Goal: Transaction & Acquisition: Purchase product/service

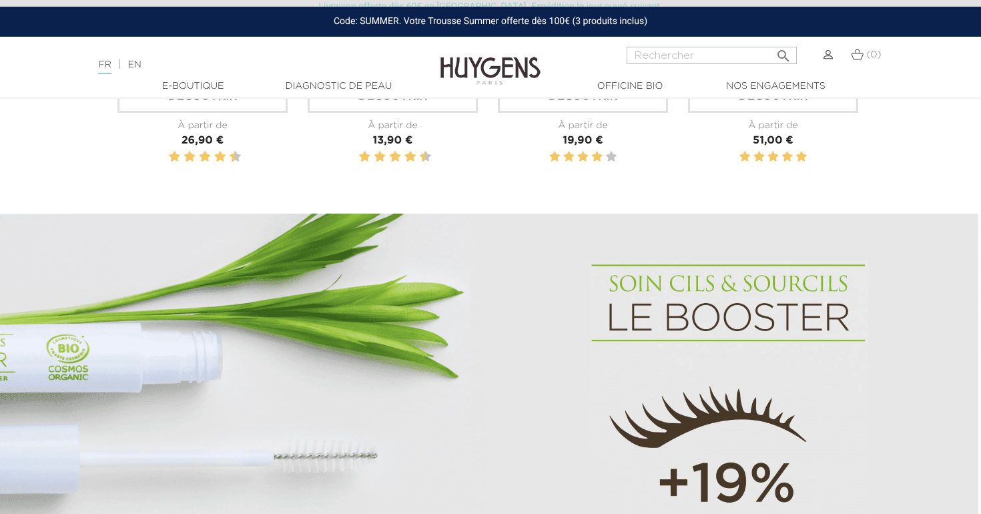
scroll to position [566, 3]
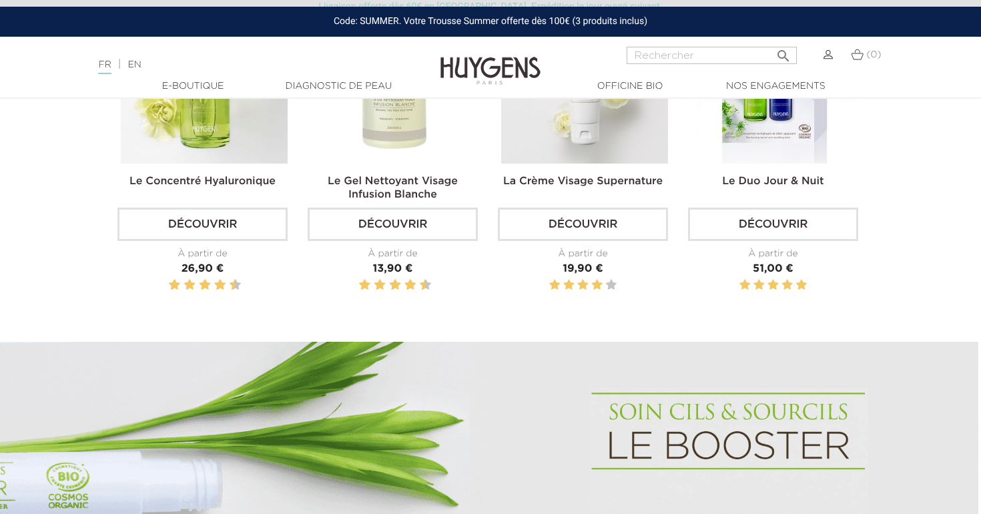
click at [612, 225] on link "Découvrir" at bounding box center [583, 224] width 170 height 33
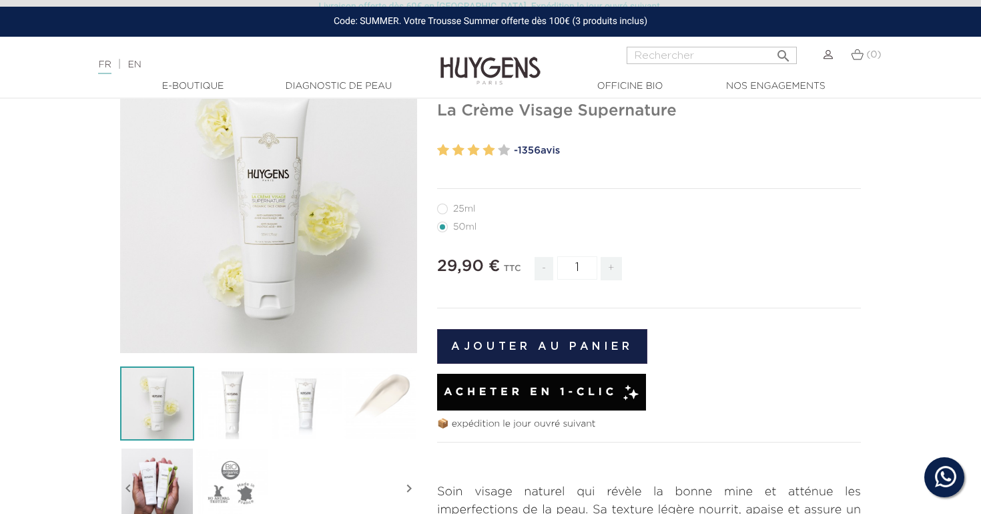
scroll to position [129, 0]
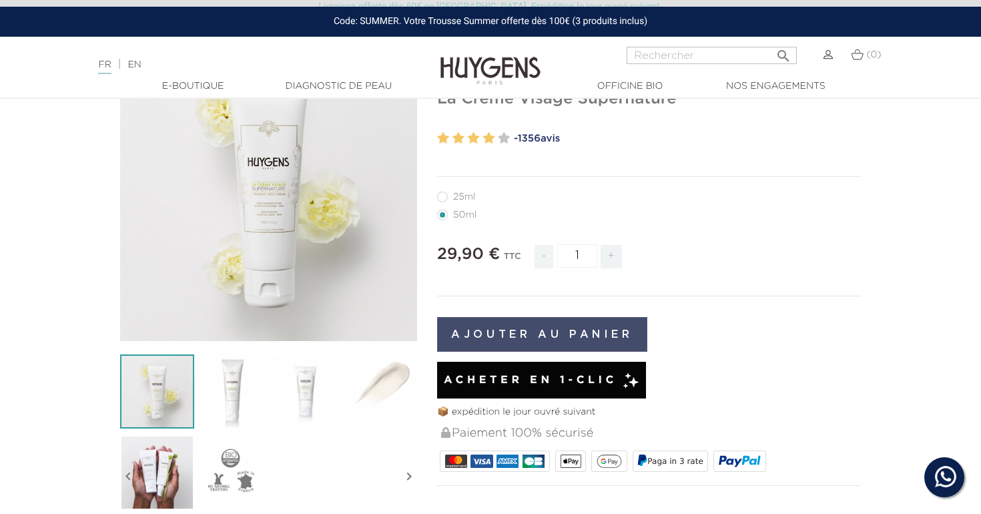
click at [567, 336] on button "Ajouter au panier" at bounding box center [542, 334] width 210 height 35
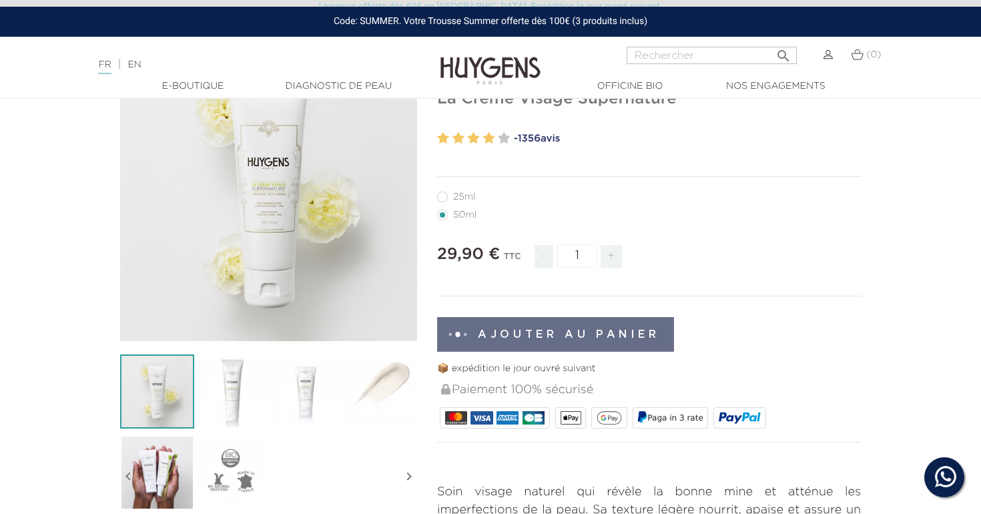
click at [857, 66] on div "(0)" at bounding box center [866, 63] width 47 height 32
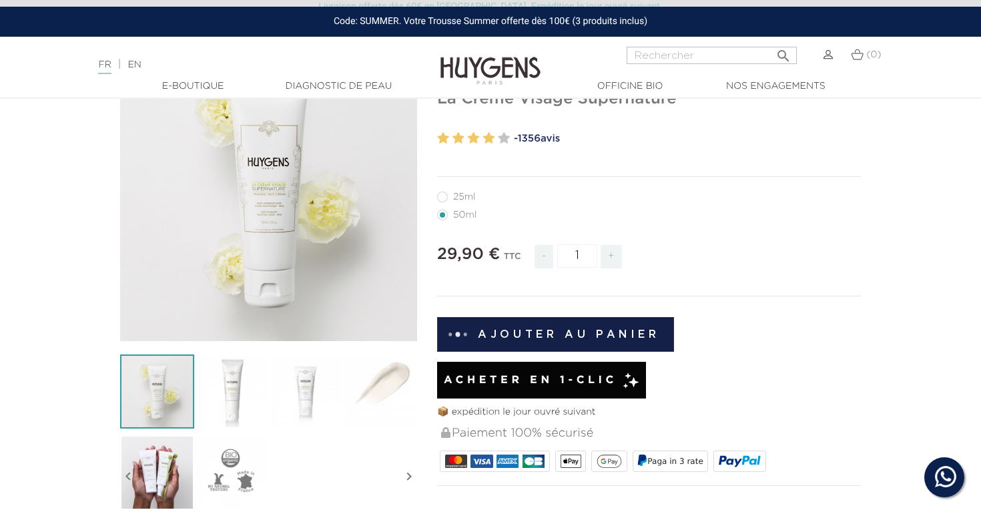
click at [857, 57] on img at bounding box center [857, 54] width 13 height 11
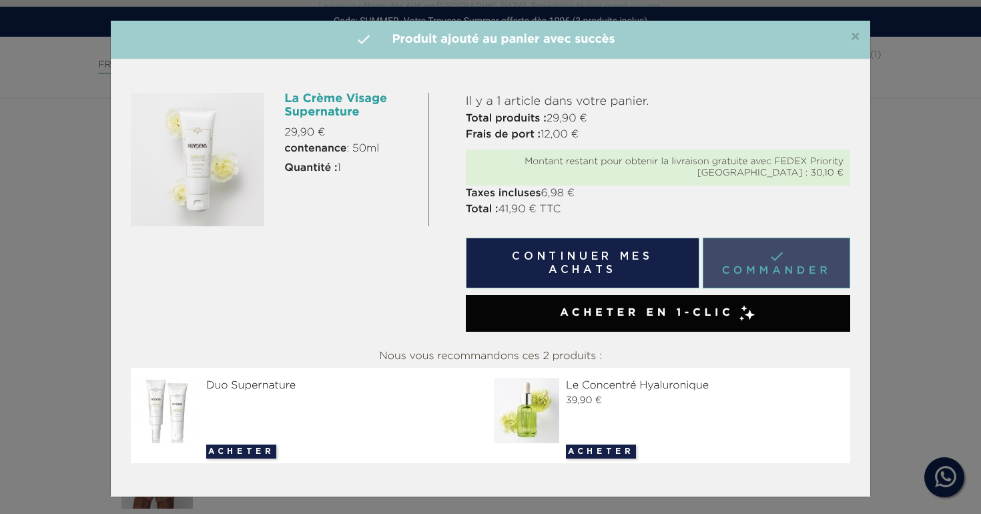
click at [759, 268] on link " Commander" at bounding box center [776, 263] width 147 height 51
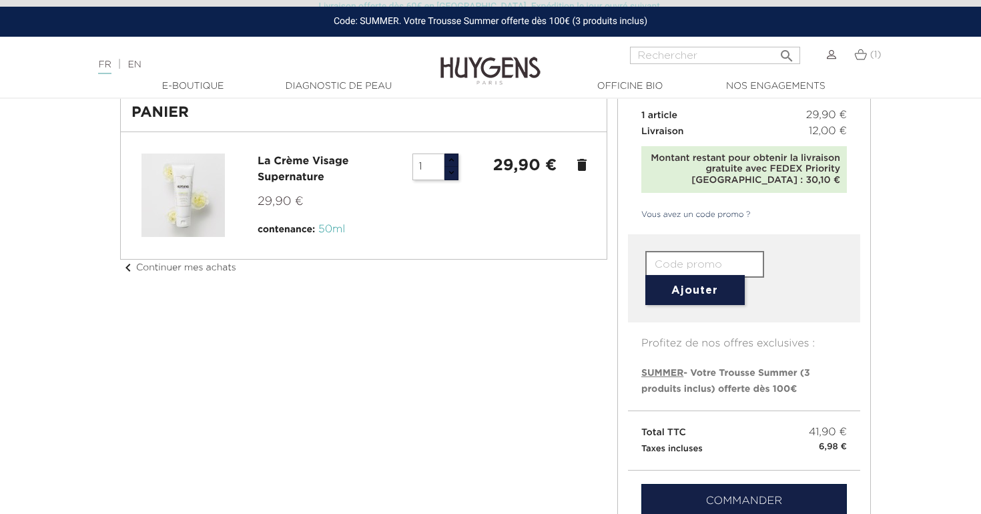
scroll to position [75, 0]
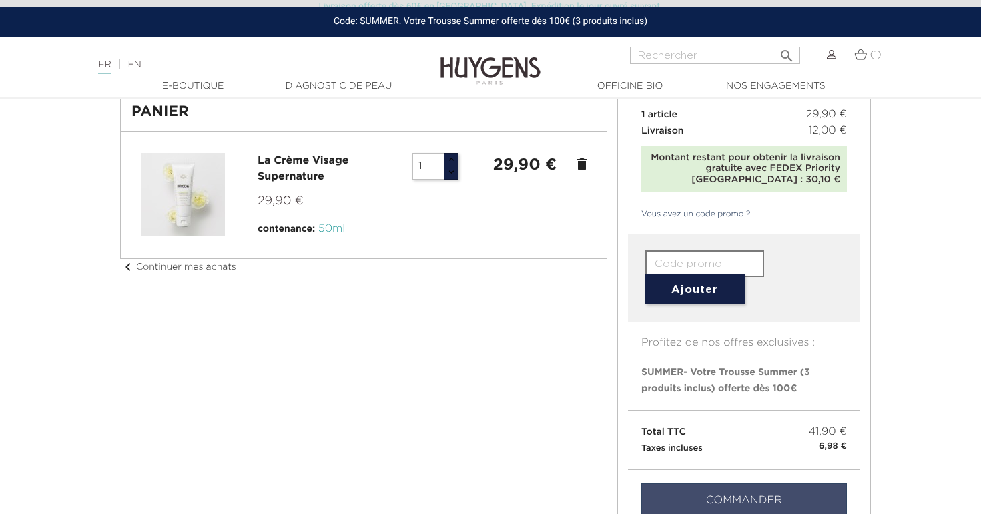
click at [719, 492] on link "Commander" at bounding box center [744, 500] width 206 height 35
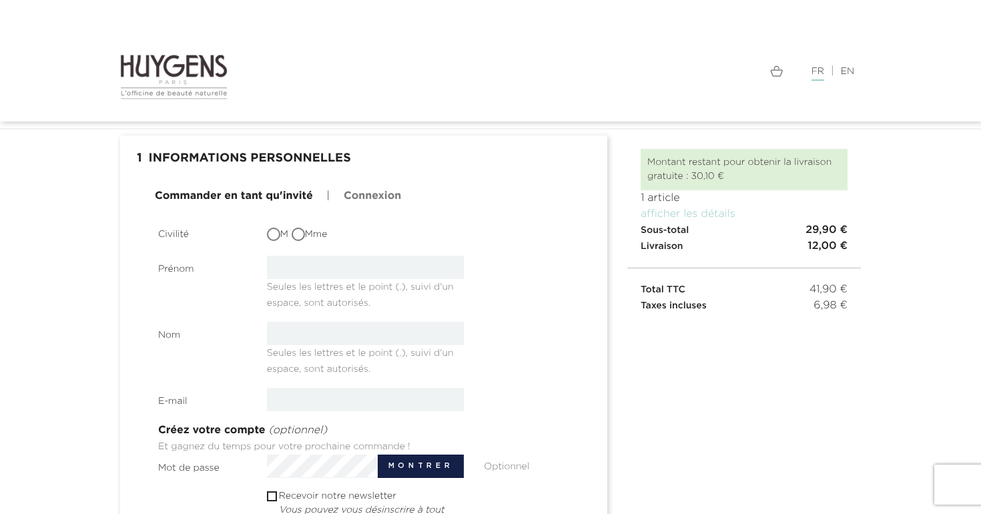
scroll to position [225, 0]
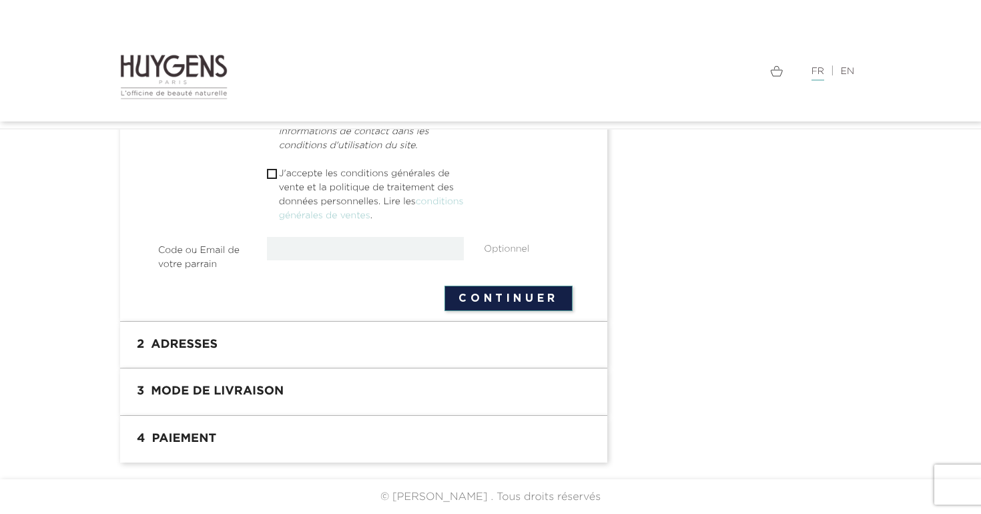
click at [281, 340] on h1 "2 Adresses" at bounding box center [363, 345] width 467 height 27
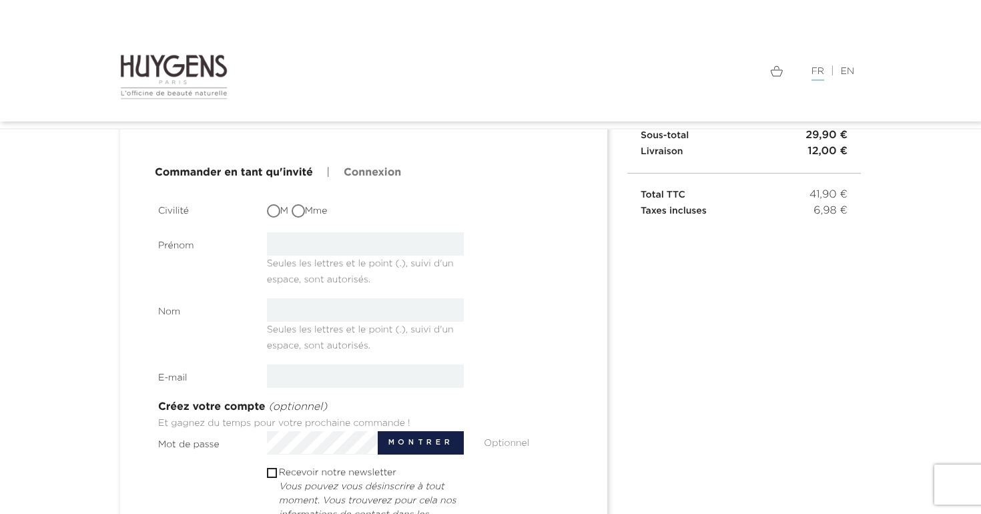
scroll to position [47, 0]
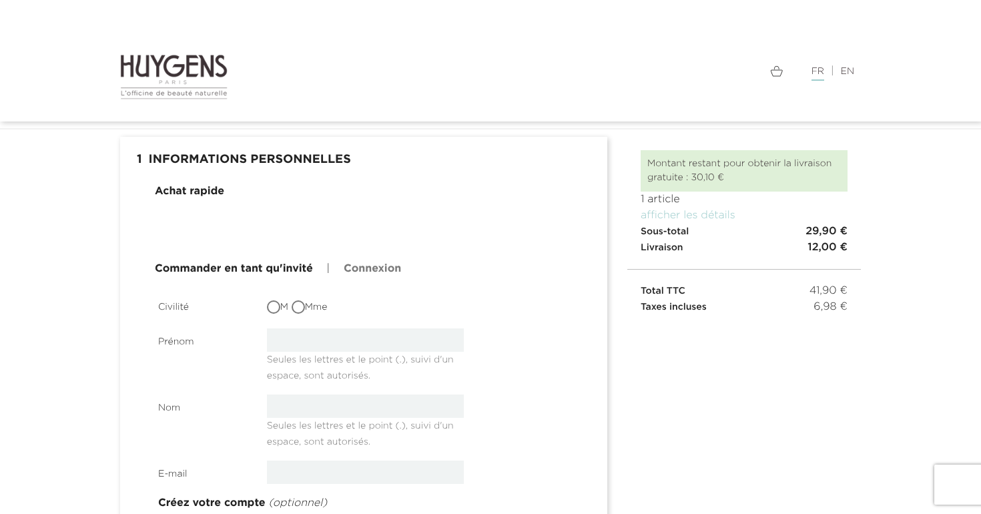
click at [303, 354] on span "Seules les lettres et le point (.), suivi d'un espace, sont autorisés." at bounding box center [360, 365] width 187 height 31
type input "dede"
click at [304, 305] on input "Mme" at bounding box center [299, 308] width 13 height 13
radio input "true"
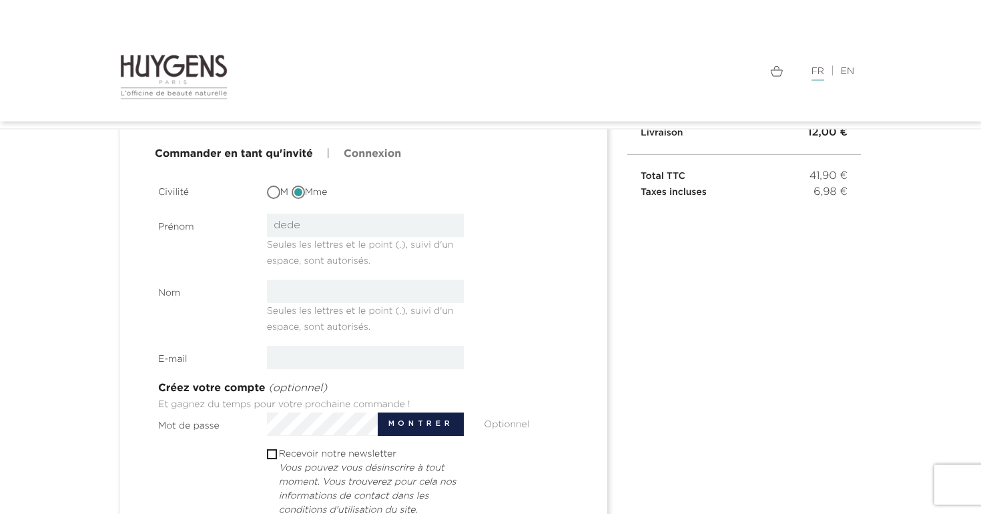
scroll to position [213, 0]
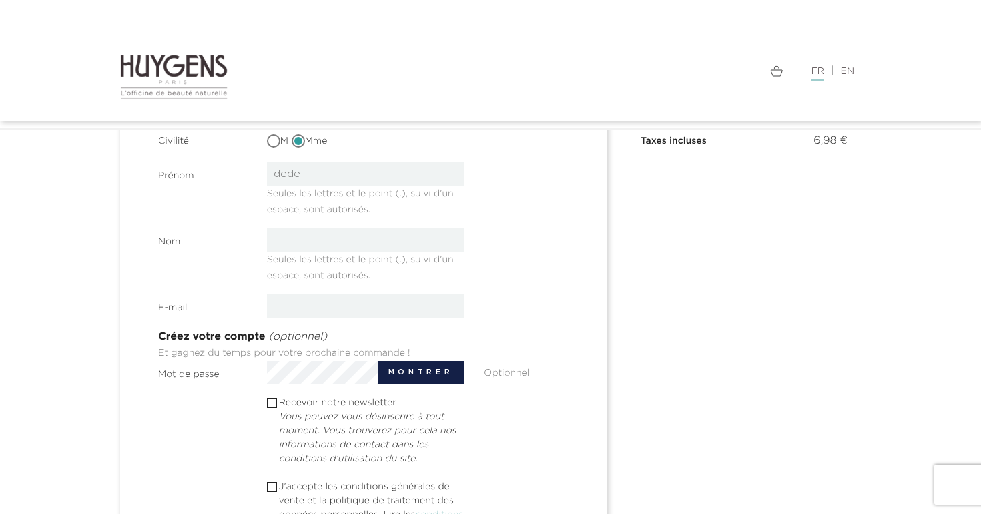
click at [298, 221] on section "Civilité M Mme Prénom dede Seules les lettres et le point (.), suivi d'un espac…" at bounding box center [365, 357] width 414 height 460
click at [298, 225] on section "Civilité M Mme Prénom dede Seules les lettres et le point (.), suivi d'un espac…" at bounding box center [365, 357] width 414 height 460
click at [298, 226] on section "Civilité M Mme Prénom dede Seules les lettres et le point (.), suivi d'un espac…" at bounding box center [365, 357] width 414 height 460
type input "de"
click at [301, 314] on input "email" at bounding box center [366, 305] width 198 height 23
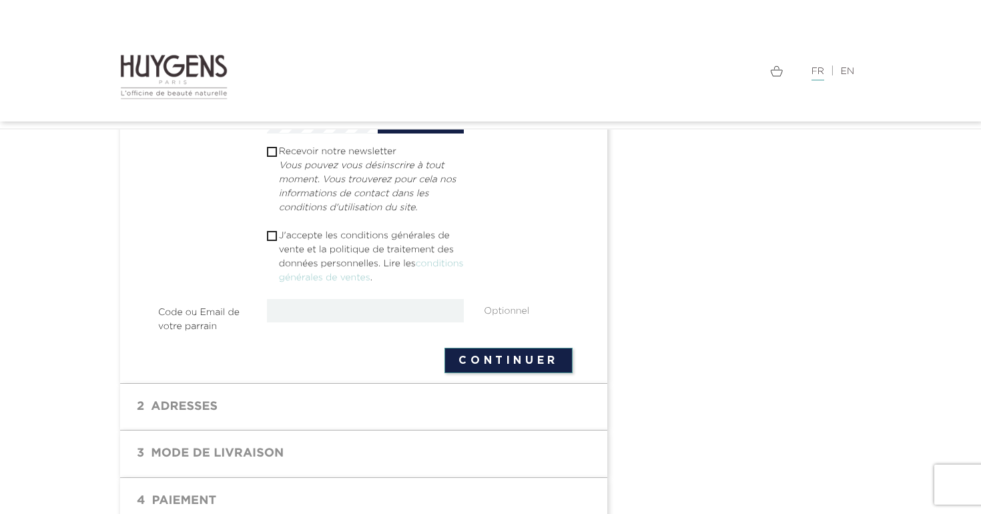
scroll to position [419, 0]
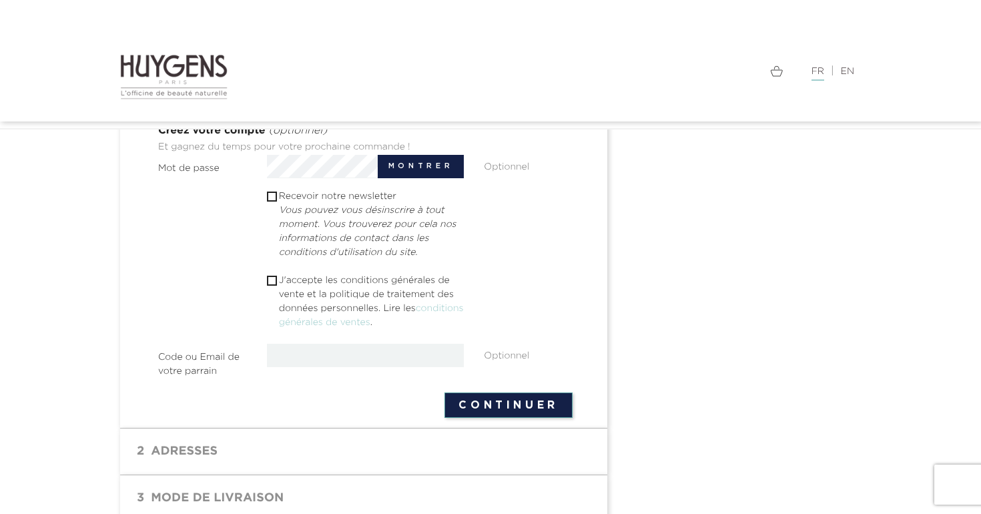
type input "wesh@wesh.com"
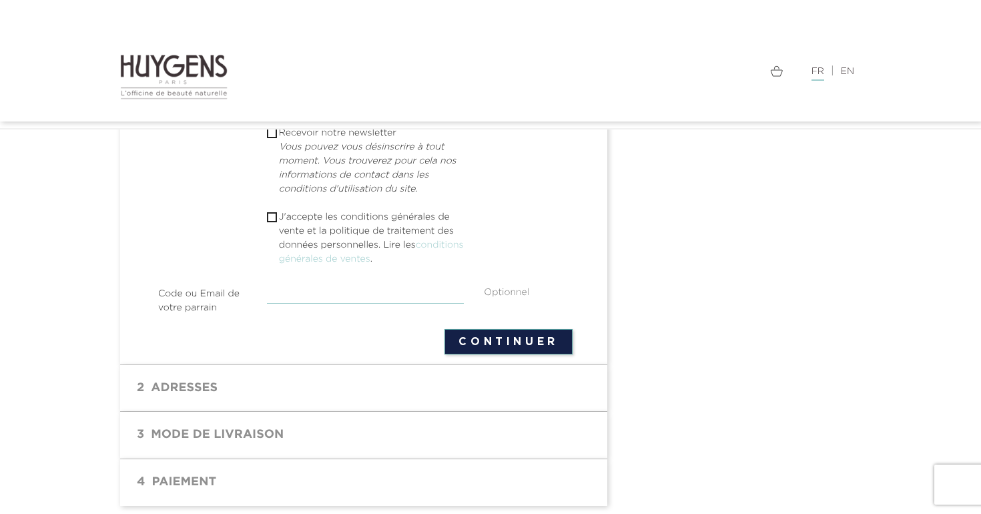
scroll to position [514, 0]
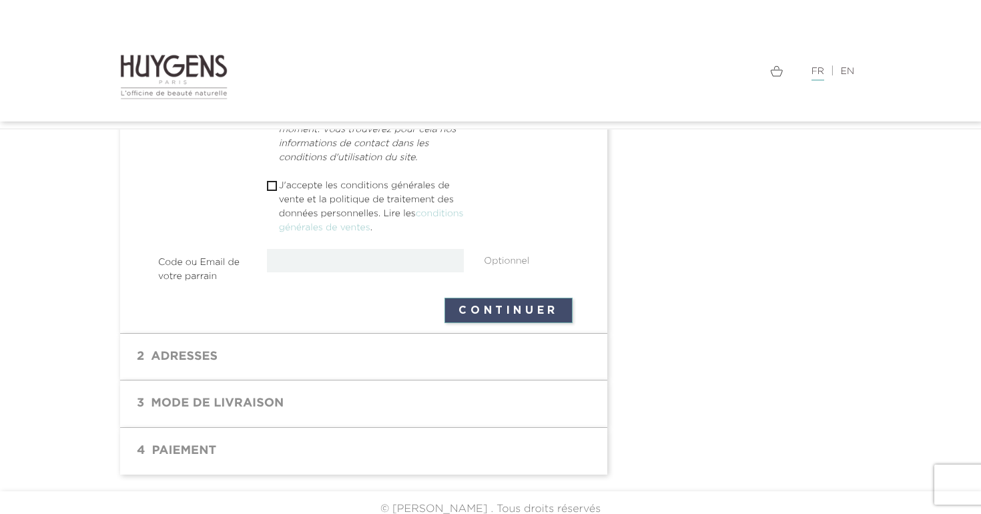
click at [507, 307] on button "Continuer" at bounding box center [508, 310] width 128 height 25
click at [279, 196] on p "J'accepte les conditions générales de vente et la politique de traitement des d…" at bounding box center [372, 207] width 186 height 56
click at [279, 190] on p "J'accepte les conditions générales de vente et la politique de traitement des d…" at bounding box center [372, 207] width 186 height 56
click at [274, 187] on input "checkbox" at bounding box center [271, 186] width 9 height 9
checkbox input "true"
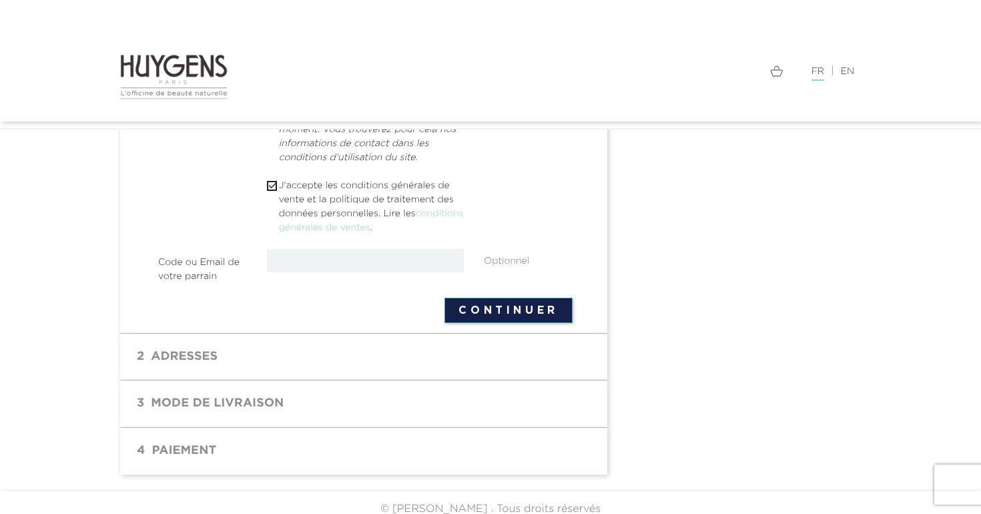
click at [517, 325] on section " 1 Informations personnelles mode_edit Modifier Achat rapide Commander en tant…" at bounding box center [363, 2] width 487 height 664
click at [517, 318] on button "Continuer" at bounding box center [508, 310] width 128 height 25
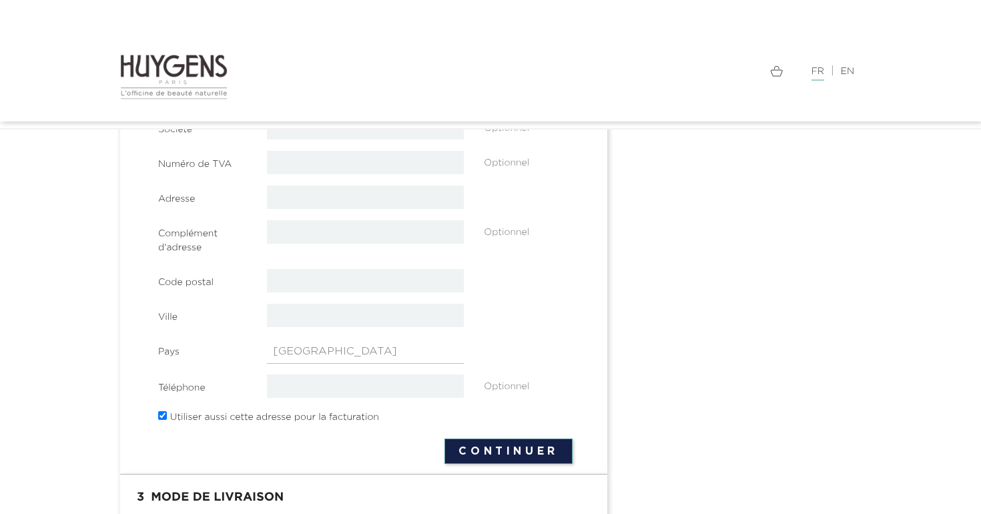
scroll to position [305, 0]
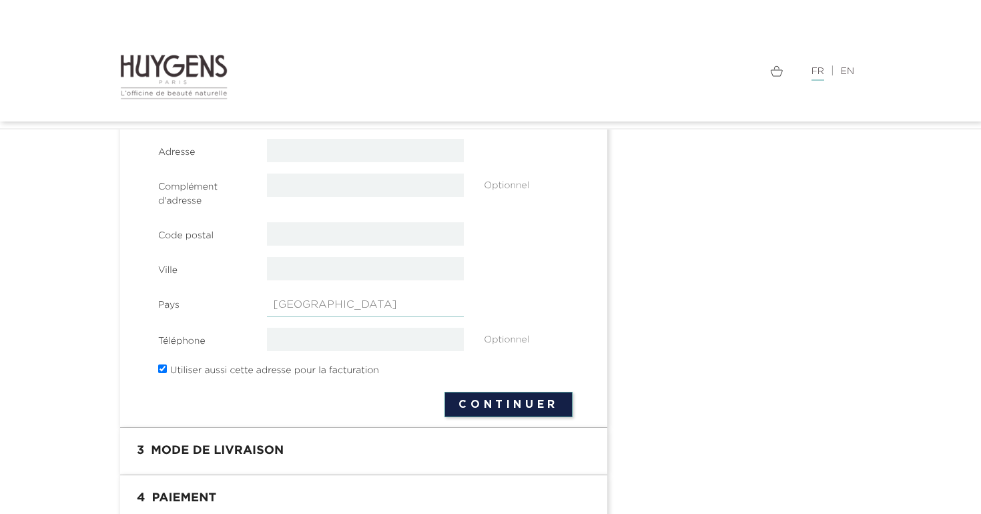
select select "10"
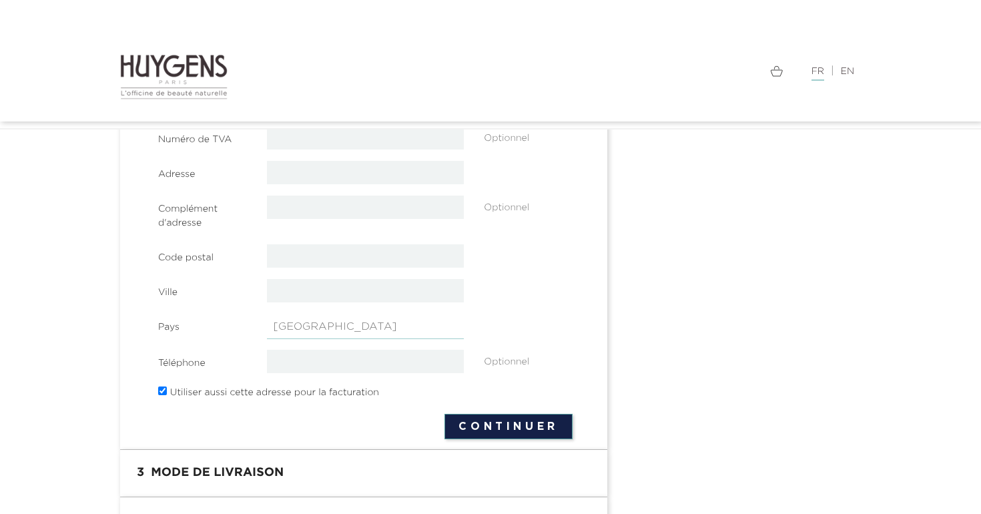
scroll to position [226, 0]
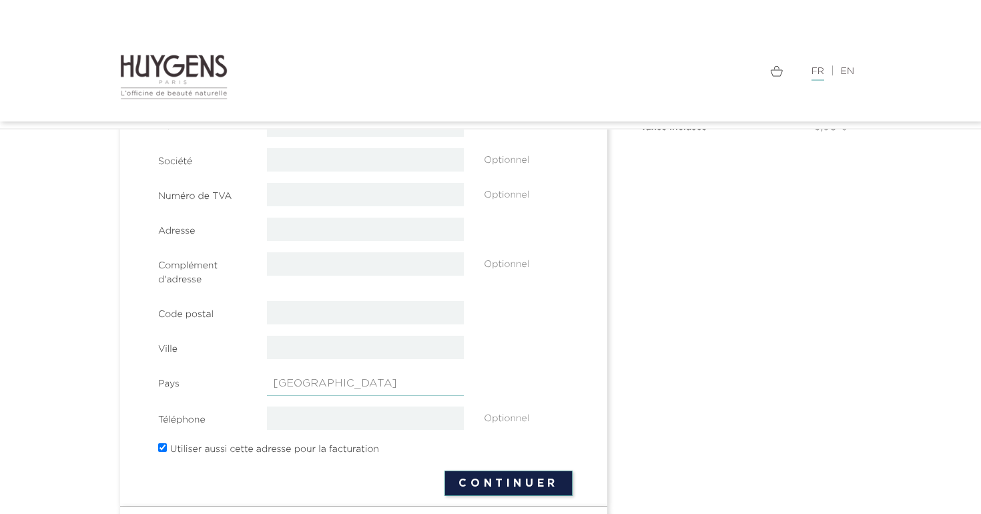
click at [146, 53] on img at bounding box center [173, 76] width 107 height 47
select select "10"
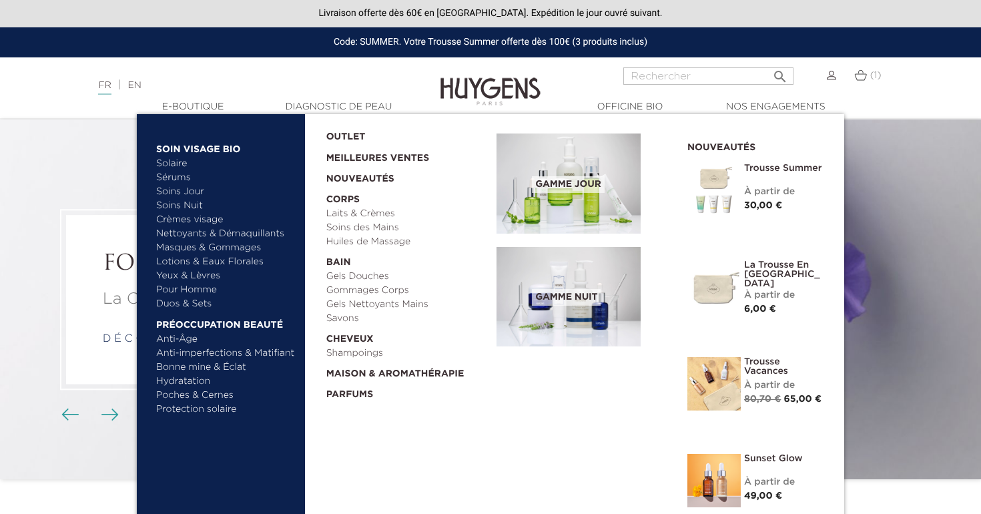
click at [195, 285] on link "Pour Homme" at bounding box center [225, 290] width 139 height 14
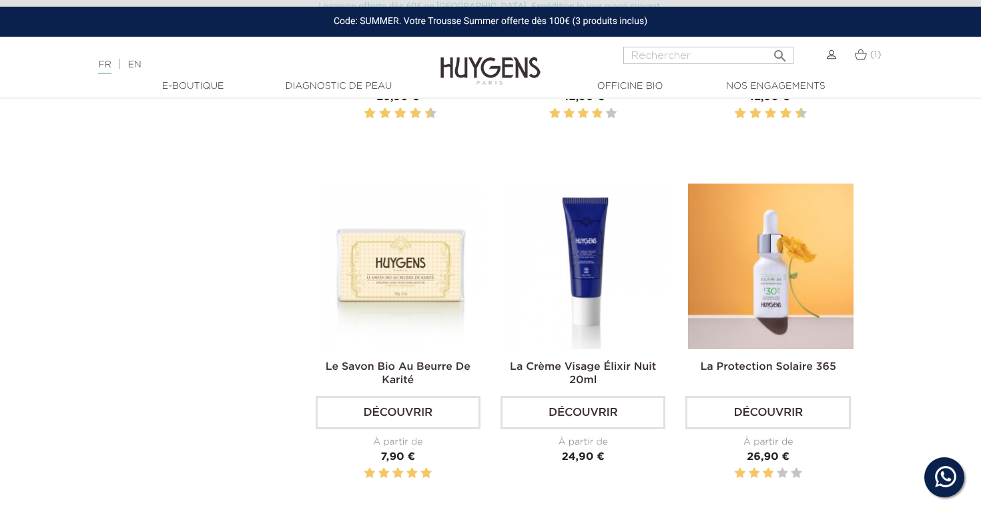
scroll to position [1288, 0]
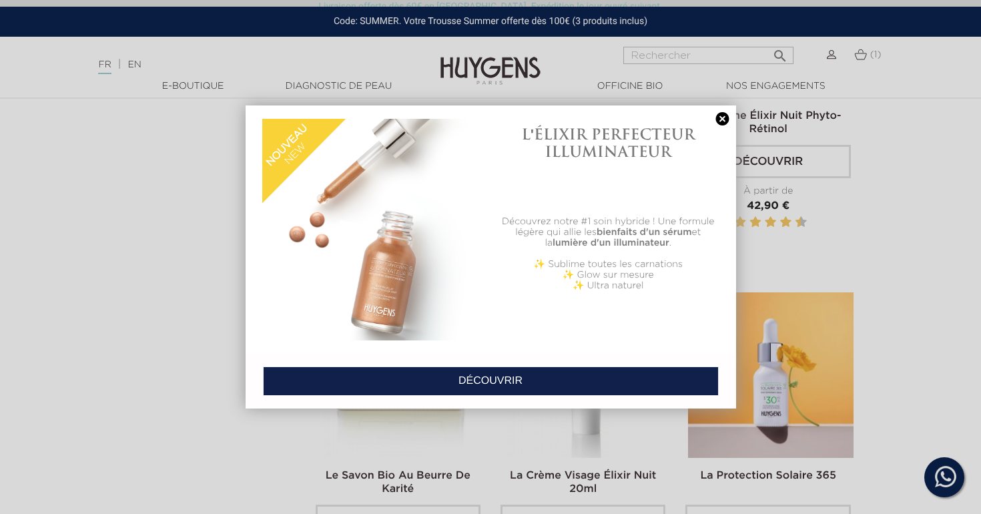
click at [721, 121] on link at bounding box center [722, 119] width 19 height 14
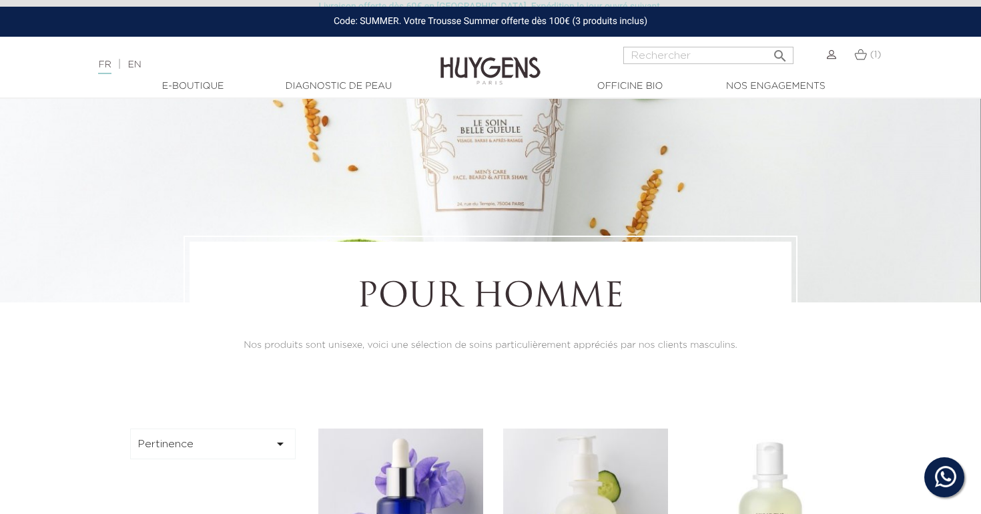
scroll to position [300, 0]
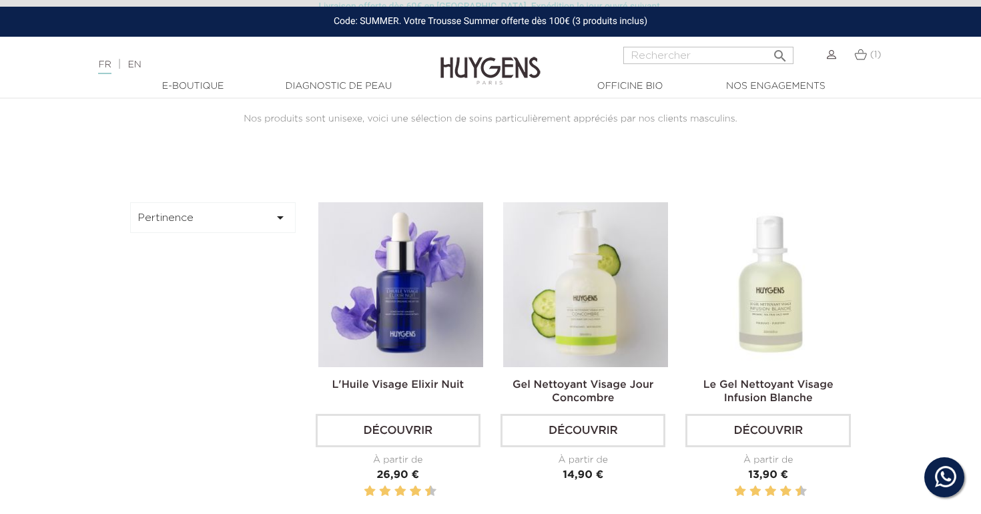
click at [221, 208] on button "Pertinence " at bounding box center [212, 217] width 165 height 31
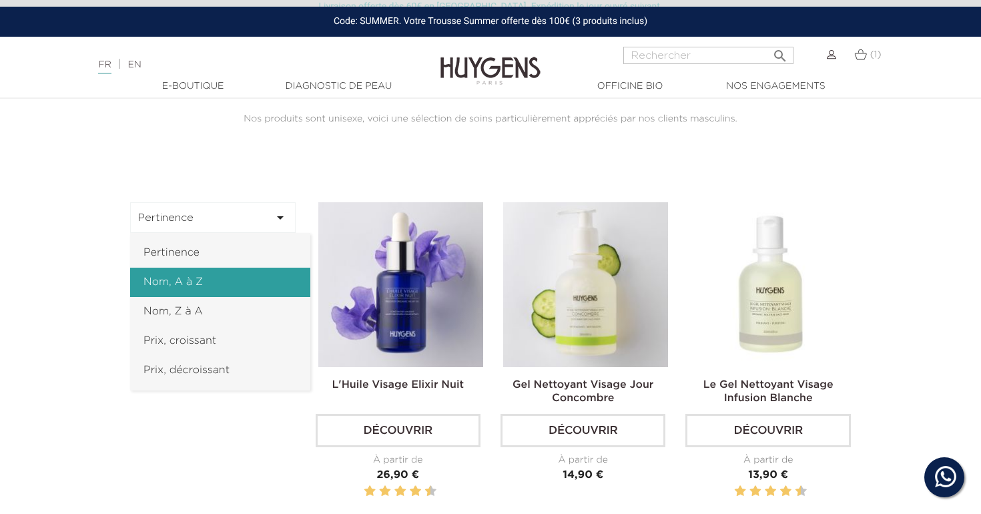
click at [214, 284] on link "Nom, A à Z" at bounding box center [220, 282] width 180 height 29
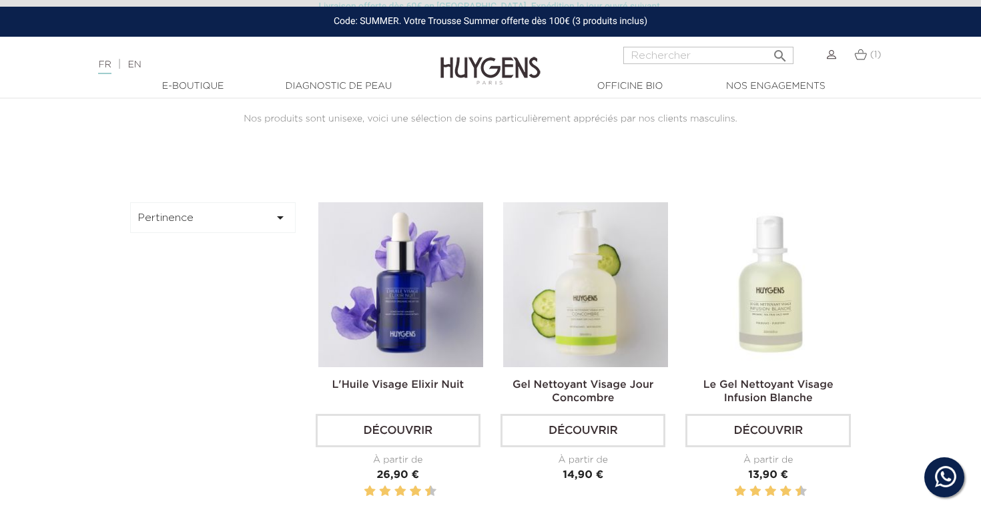
click at [280, 211] on icon "" at bounding box center [280, 218] width 16 height 16
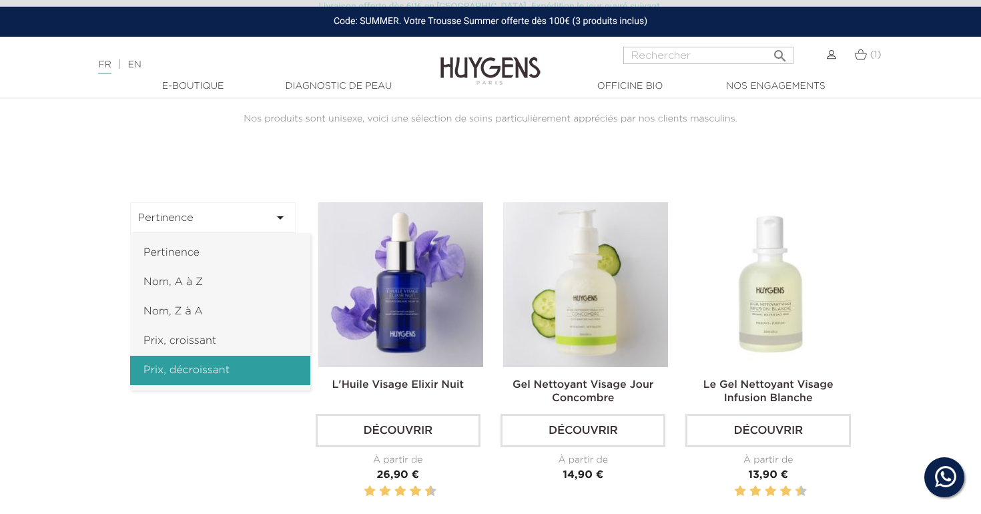
click at [234, 370] on link "Prix, décroissant" at bounding box center [220, 370] width 180 height 29
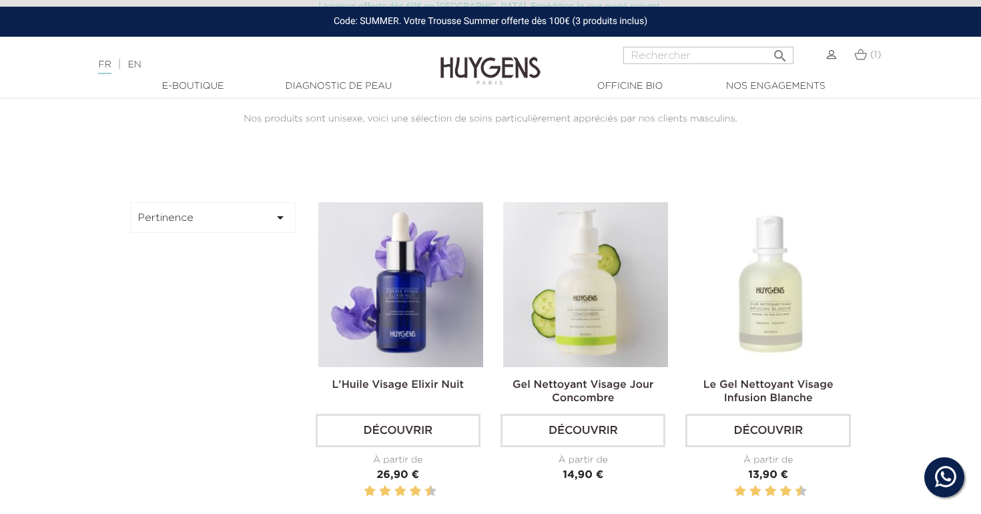
click at [236, 206] on button "Pertinence " at bounding box center [212, 217] width 165 height 31
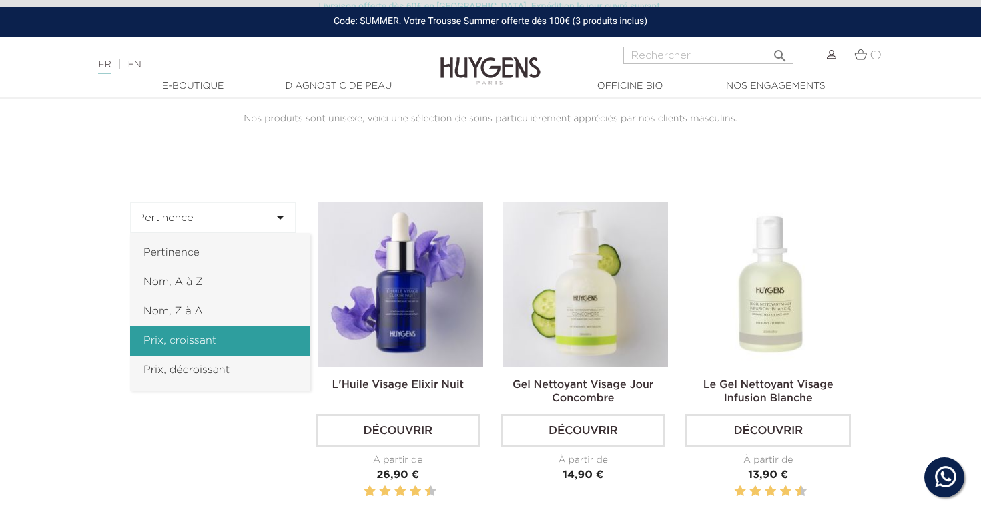
click at [229, 344] on link "Prix, croissant" at bounding box center [220, 340] width 180 height 29
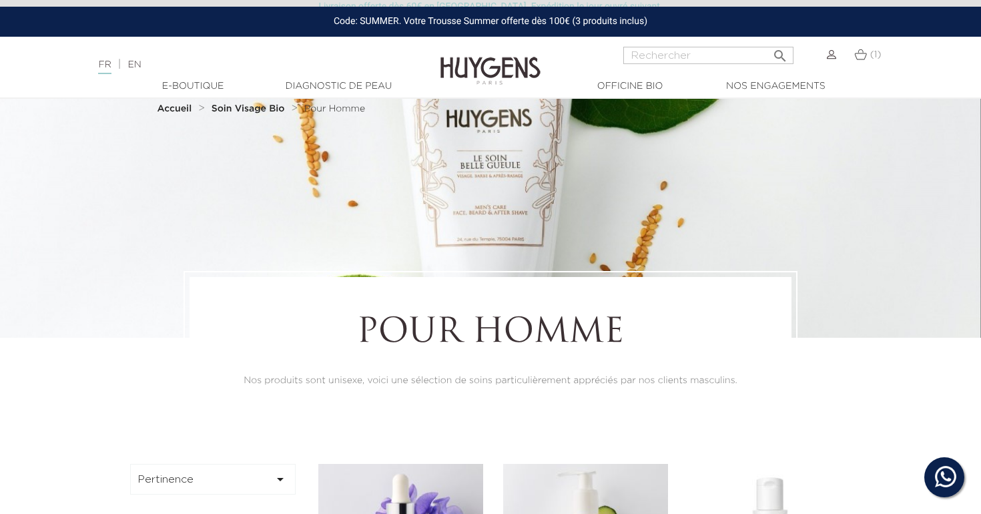
scroll to position [39, 0]
click at [737, 51] on input "Rechercher" at bounding box center [708, 55] width 170 height 17
type input "parfum"
click at [779, 51] on button " Rechercher" at bounding box center [780, 52] width 24 height 18
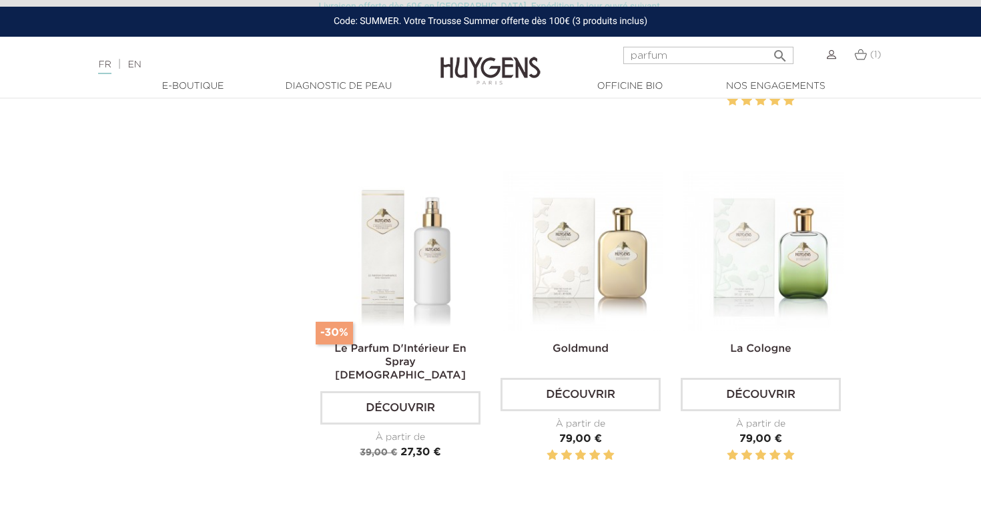
scroll to position [371, 0]
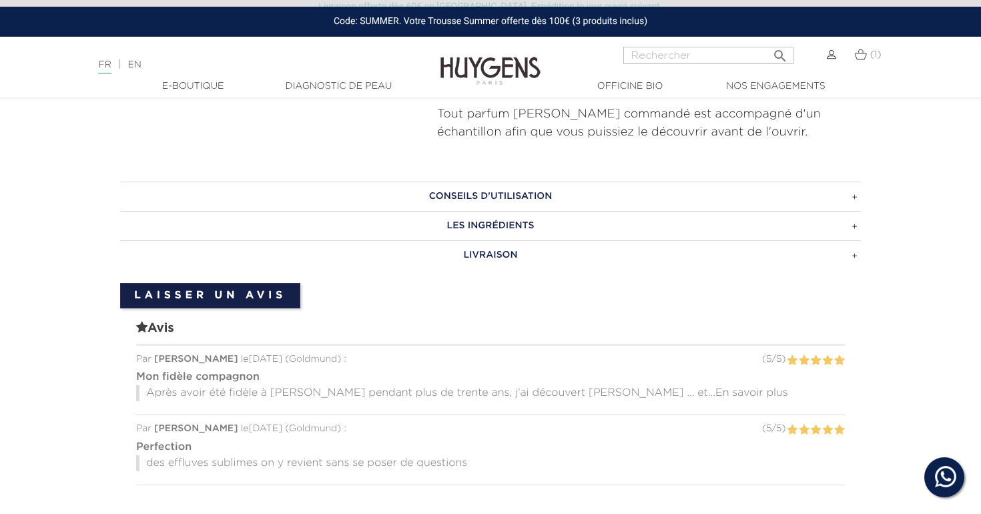
scroll to position [1054, 0]
click at [715, 388] on span "En savoir plus" at bounding box center [751, 393] width 73 height 11
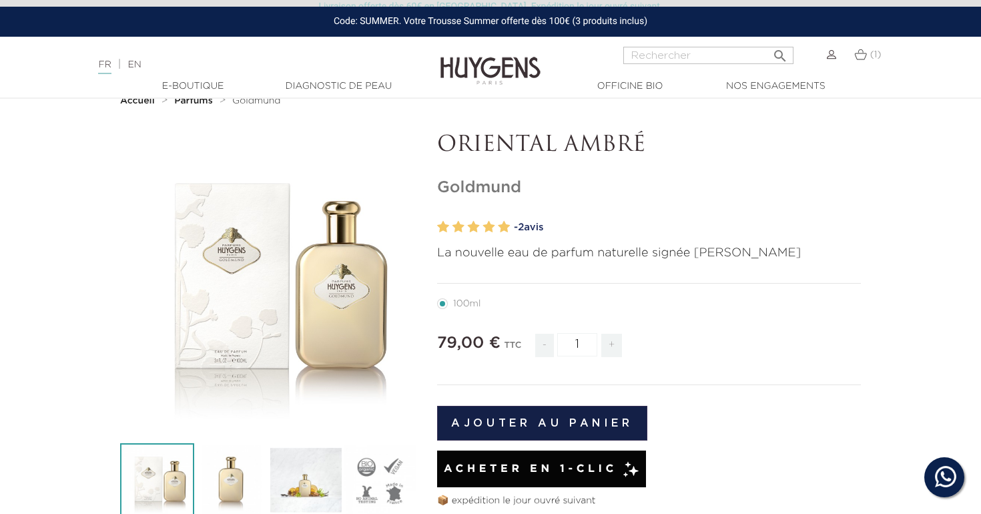
scroll to position [42, 0]
